Goal: Task Accomplishment & Management: Manage account settings

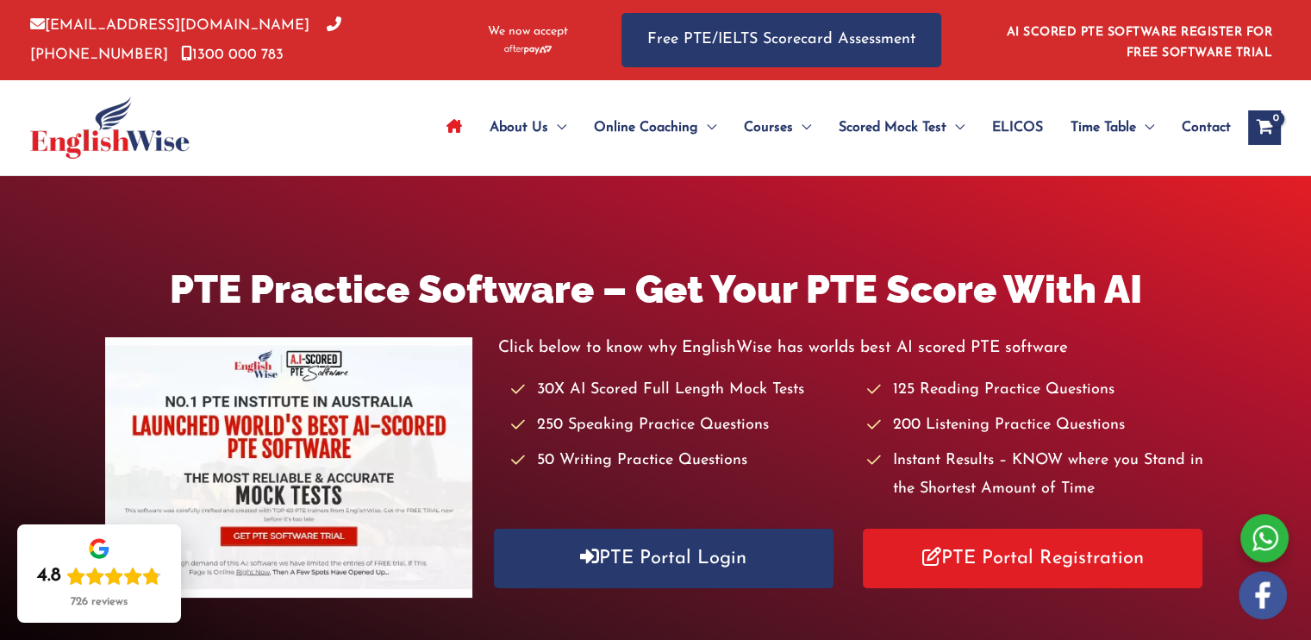
click at [1139, 33] on link "AI SCORED PTE SOFTWARE REGISTER FOR FREE SOFTWARE TRIAL" at bounding box center [1140, 43] width 266 height 34
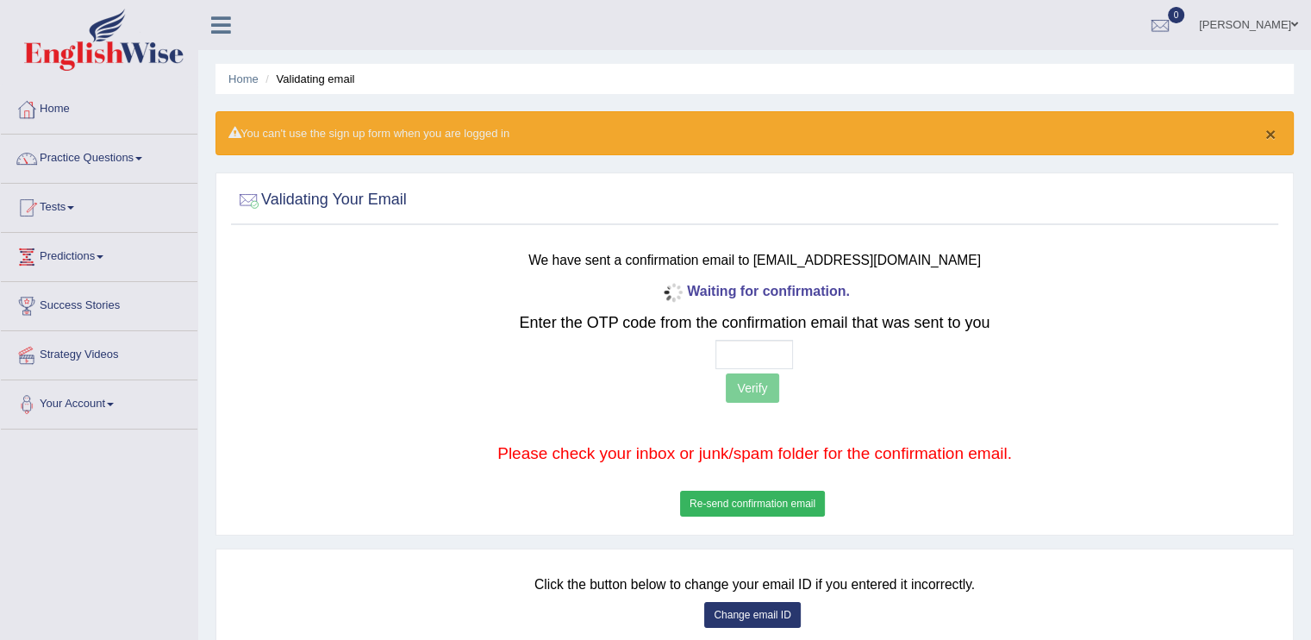
click at [1267, 131] on button "×" at bounding box center [1271, 134] width 10 height 18
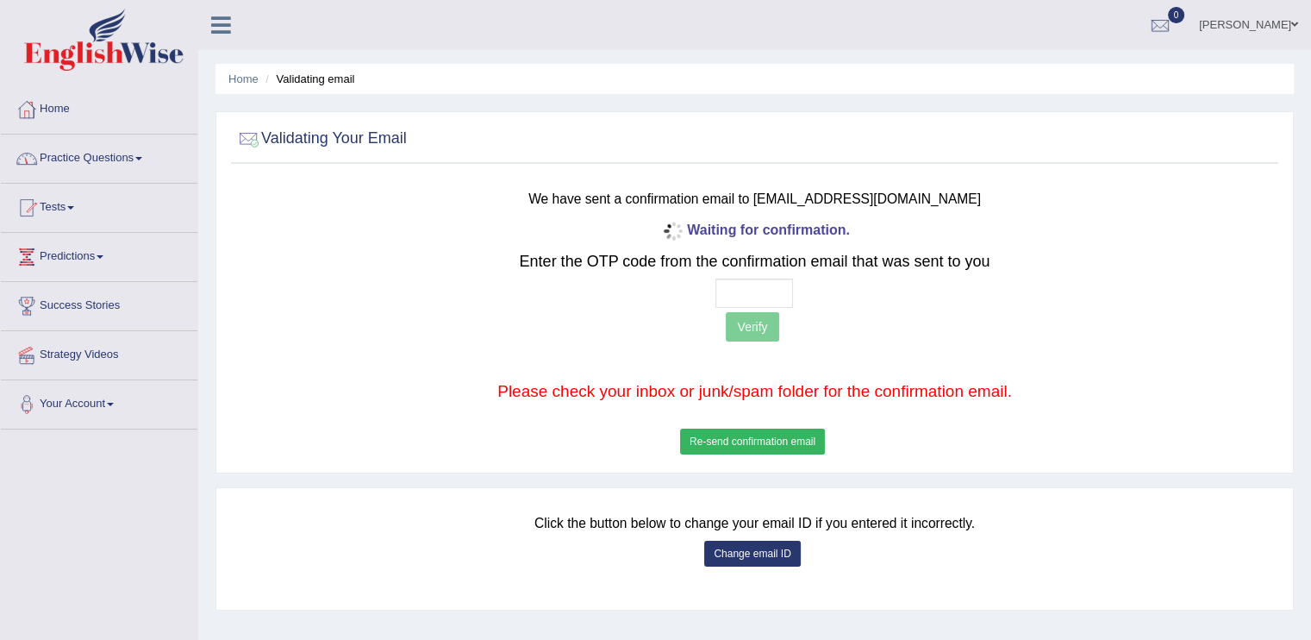
click at [23, 109] on div at bounding box center [27, 110] width 26 height 26
click at [1173, 22] on div at bounding box center [1161, 26] width 26 height 26
click at [1281, 18] on link "[PERSON_NAME]" at bounding box center [1248, 22] width 125 height 45
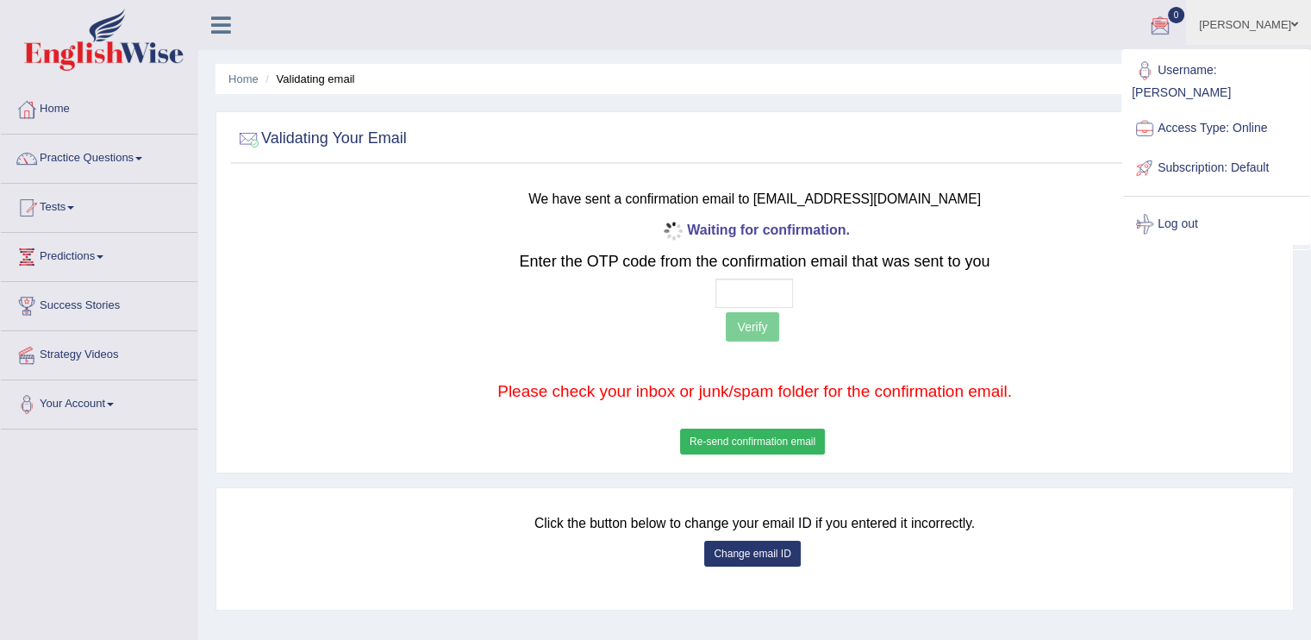
click at [1182, 204] on link "Log out" at bounding box center [1216, 224] width 186 height 40
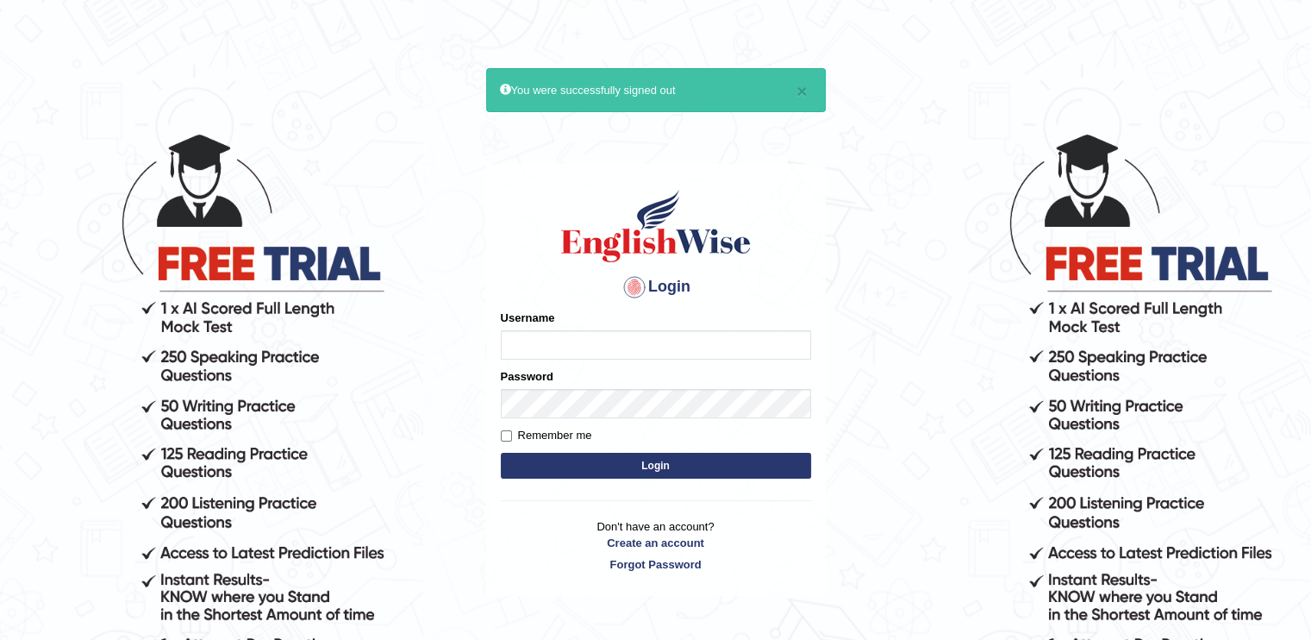
type input "Tinai"
click at [510, 432] on input "Remember me" at bounding box center [506, 435] width 11 height 11
checkbox input "true"
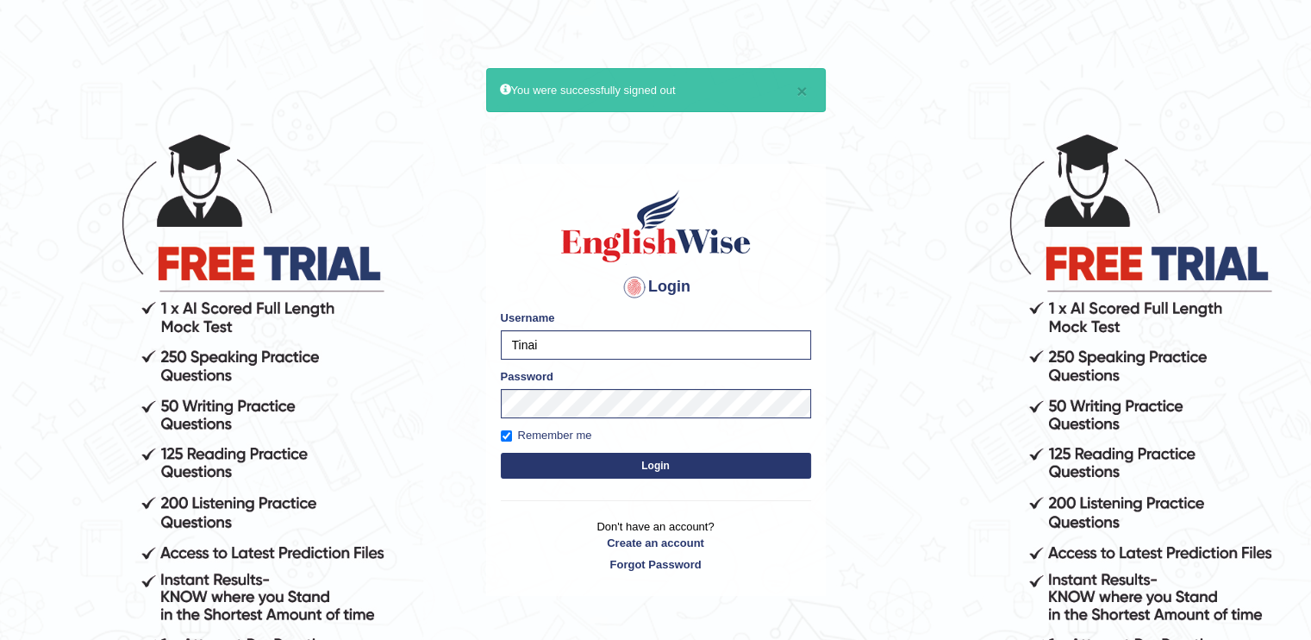
click at [579, 466] on button "Login" at bounding box center [656, 466] width 310 height 26
